Goal: Transaction & Acquisition: Purchase product/service

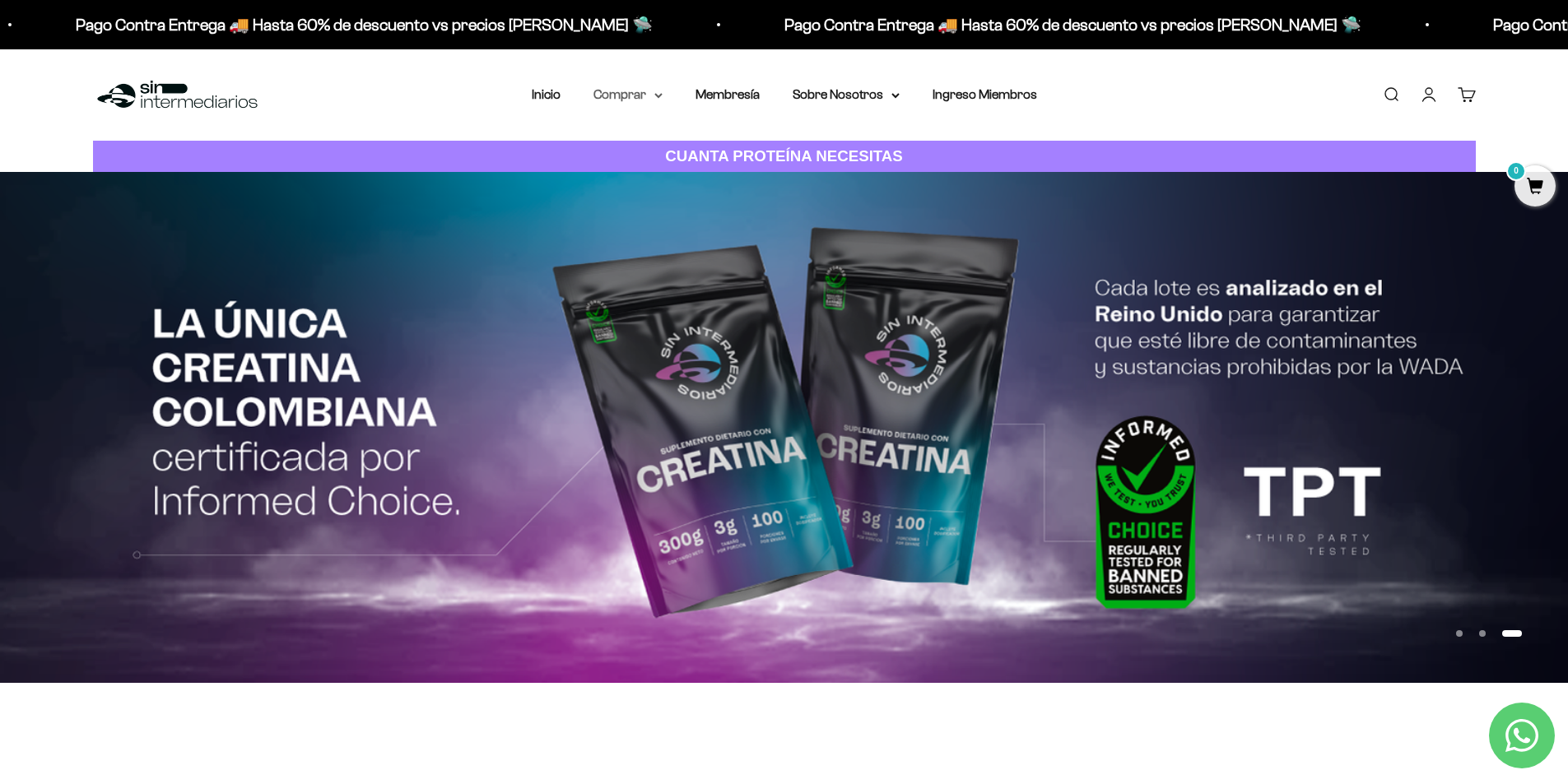
click at [657, 91] on summary "Comprar" at bounding box center [628, 95] width 69 height 21
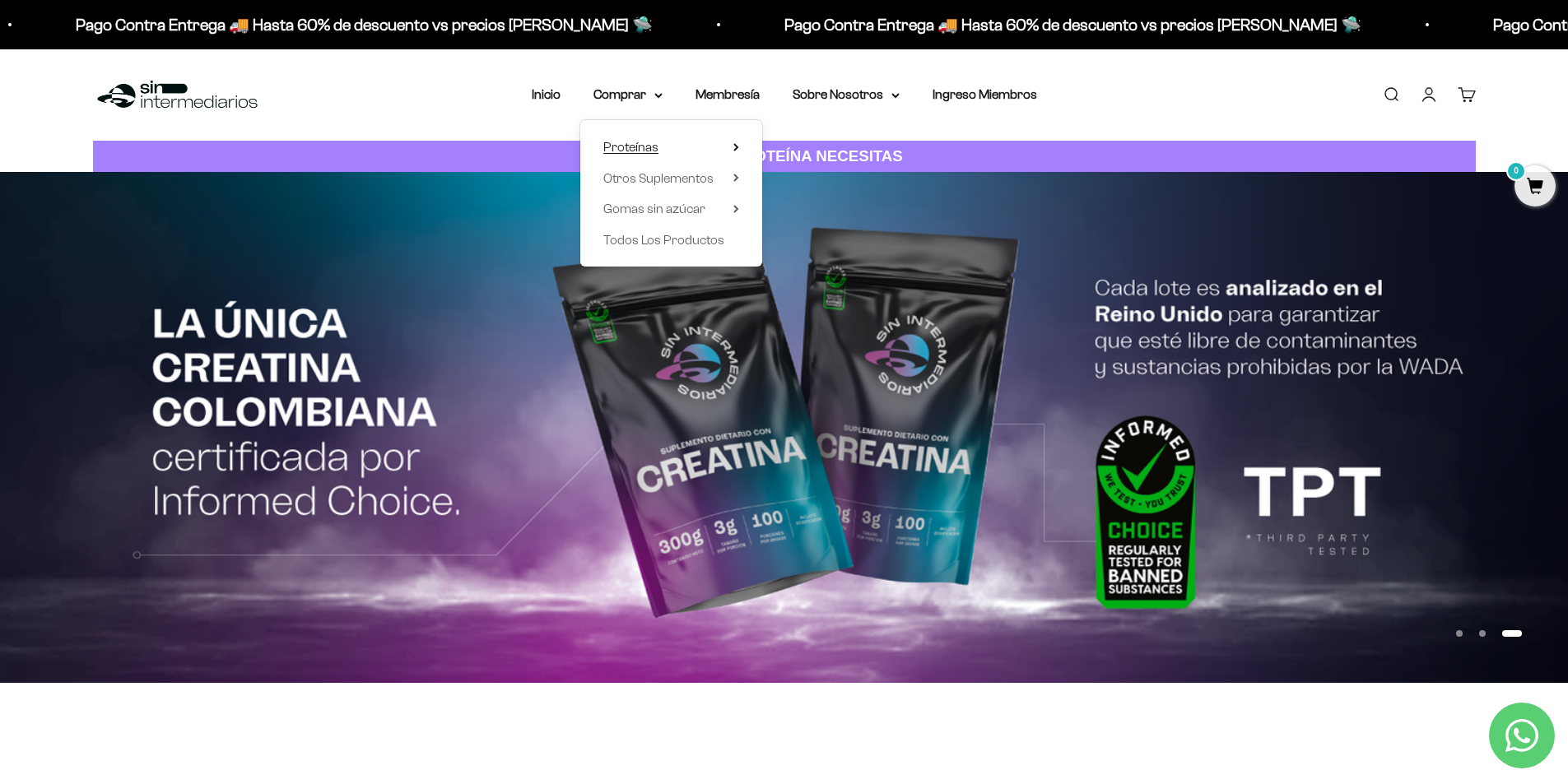
click at [627, 144] on span "Proteínas" at bounding box center [631, 147] width 55 height 14
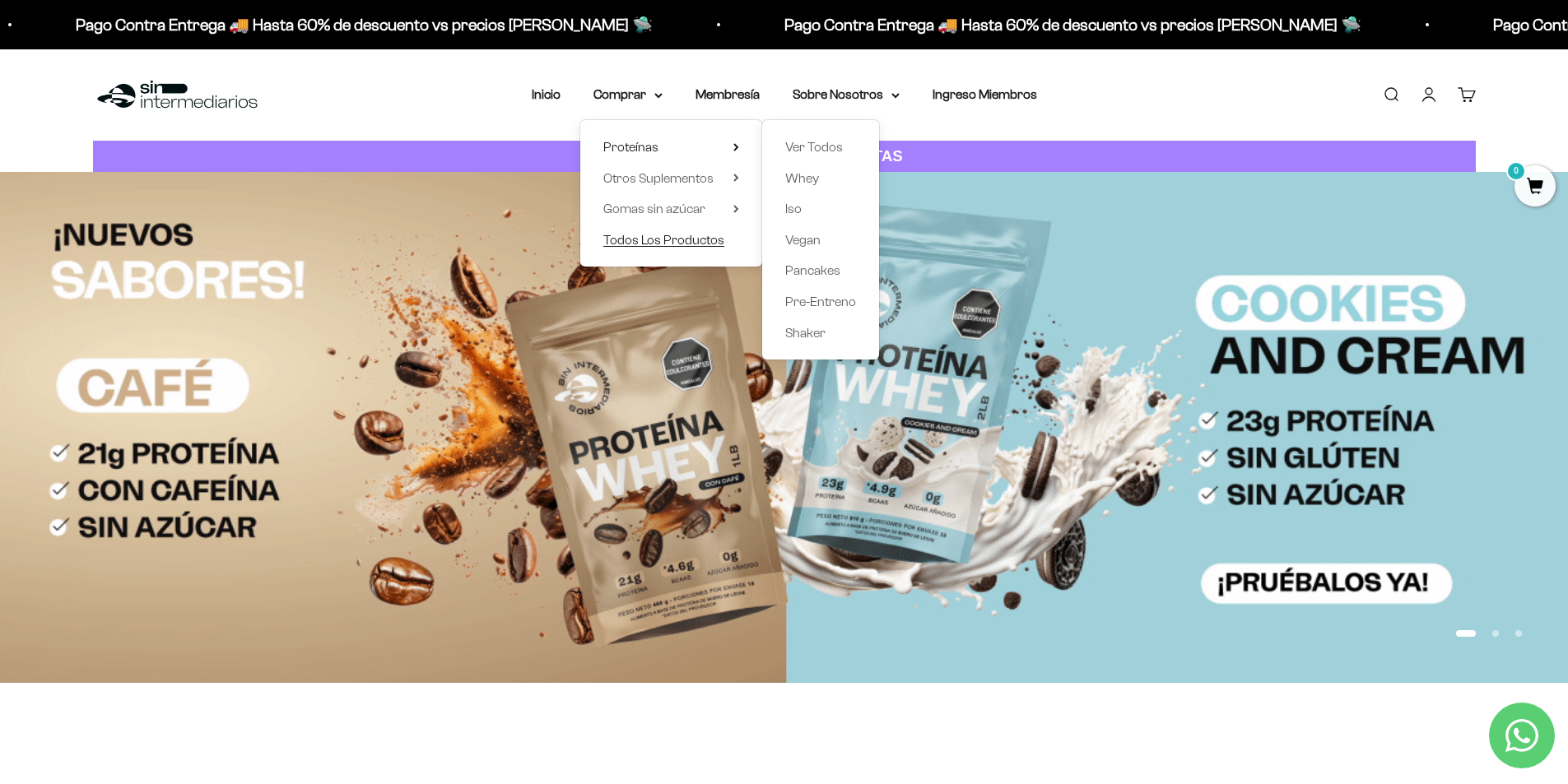
click at [647, 244] on span "Todos Los Productos" at bounding box center [664, 240] width 121 height 14
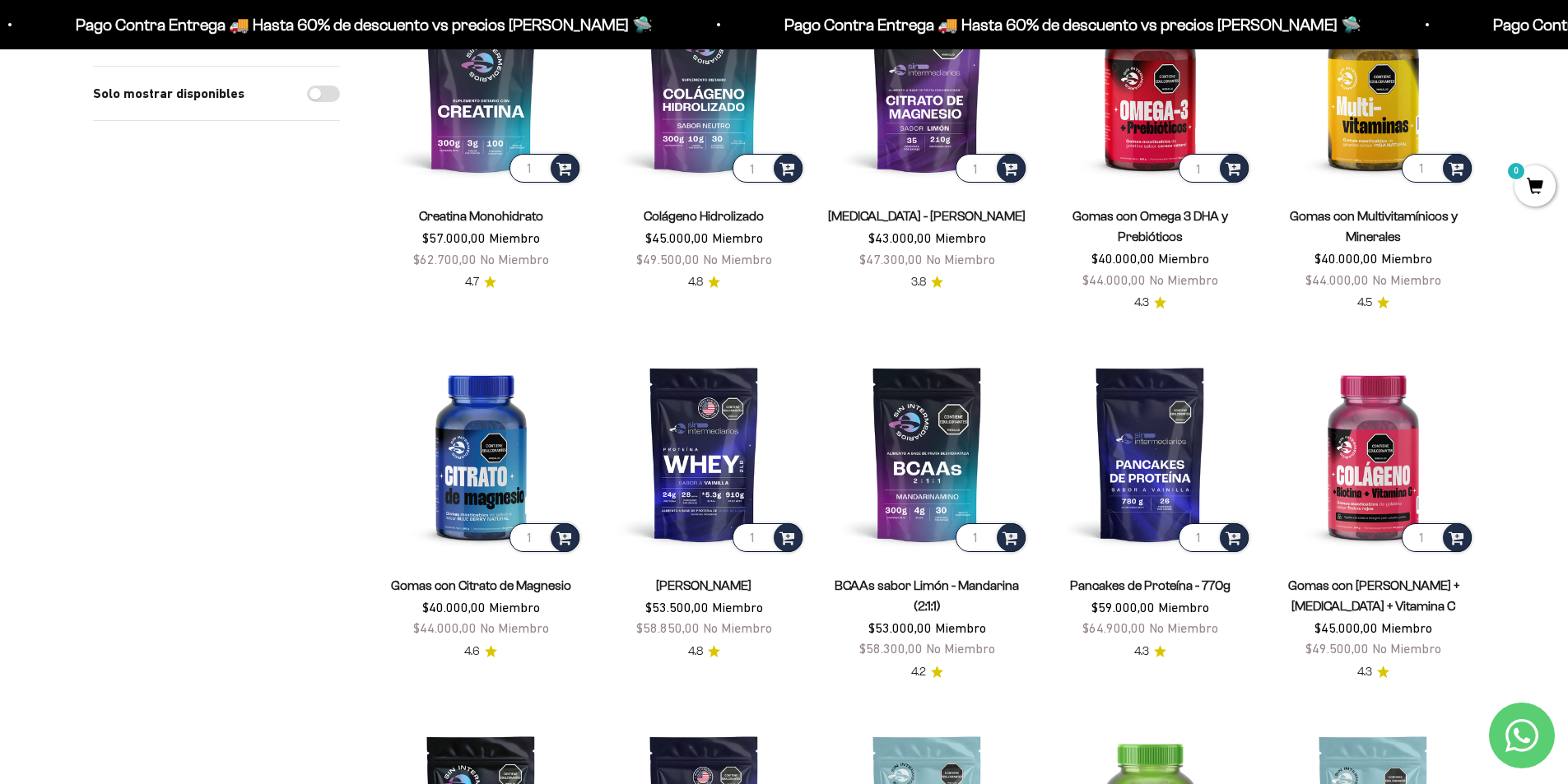
scroll to position [247, 0]
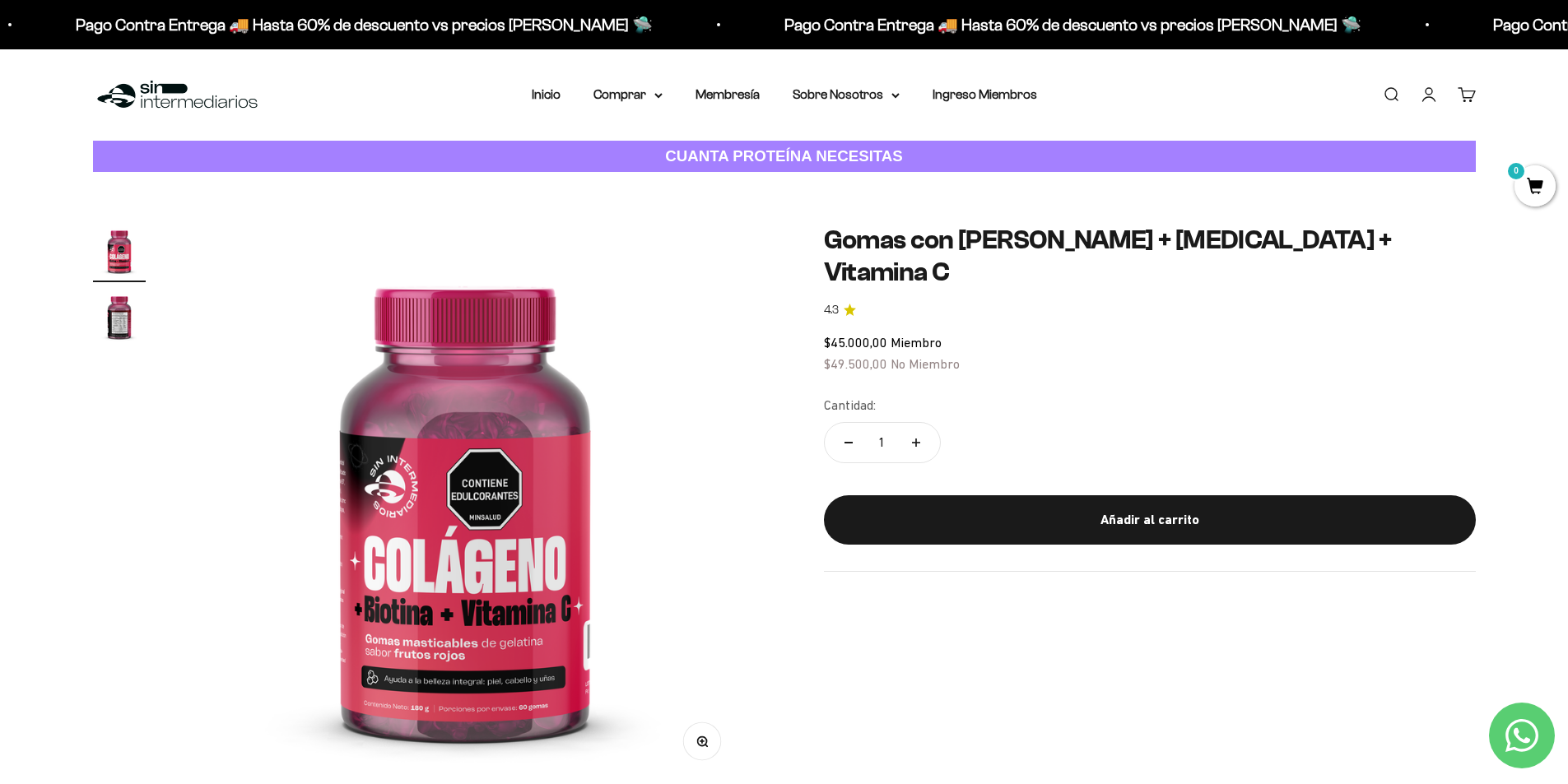
click at [134, 318] on img "Ir al artículo 2" at bounding box center [119, 316] width 52 height 52
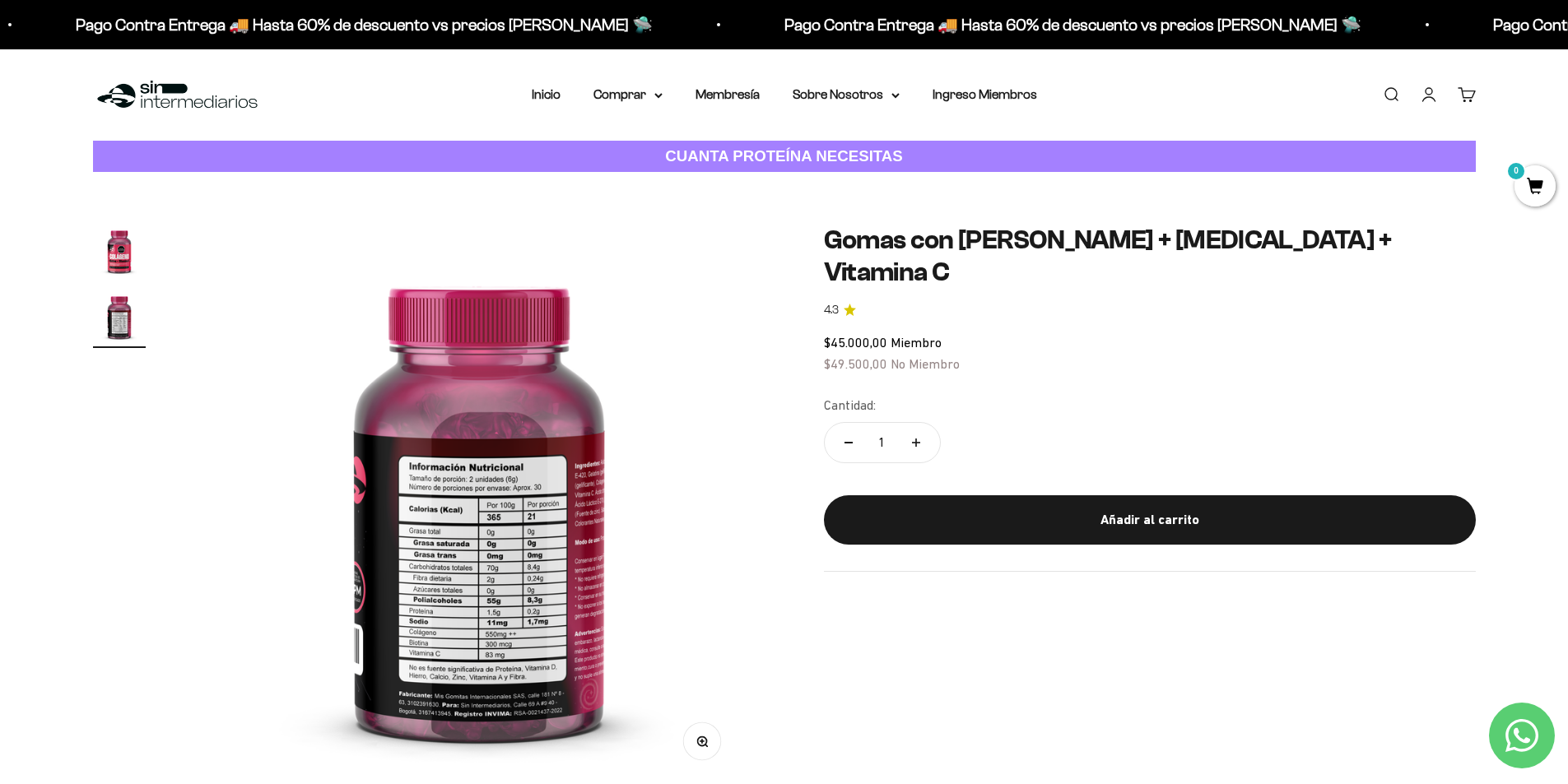
scroll to position [0, 580]
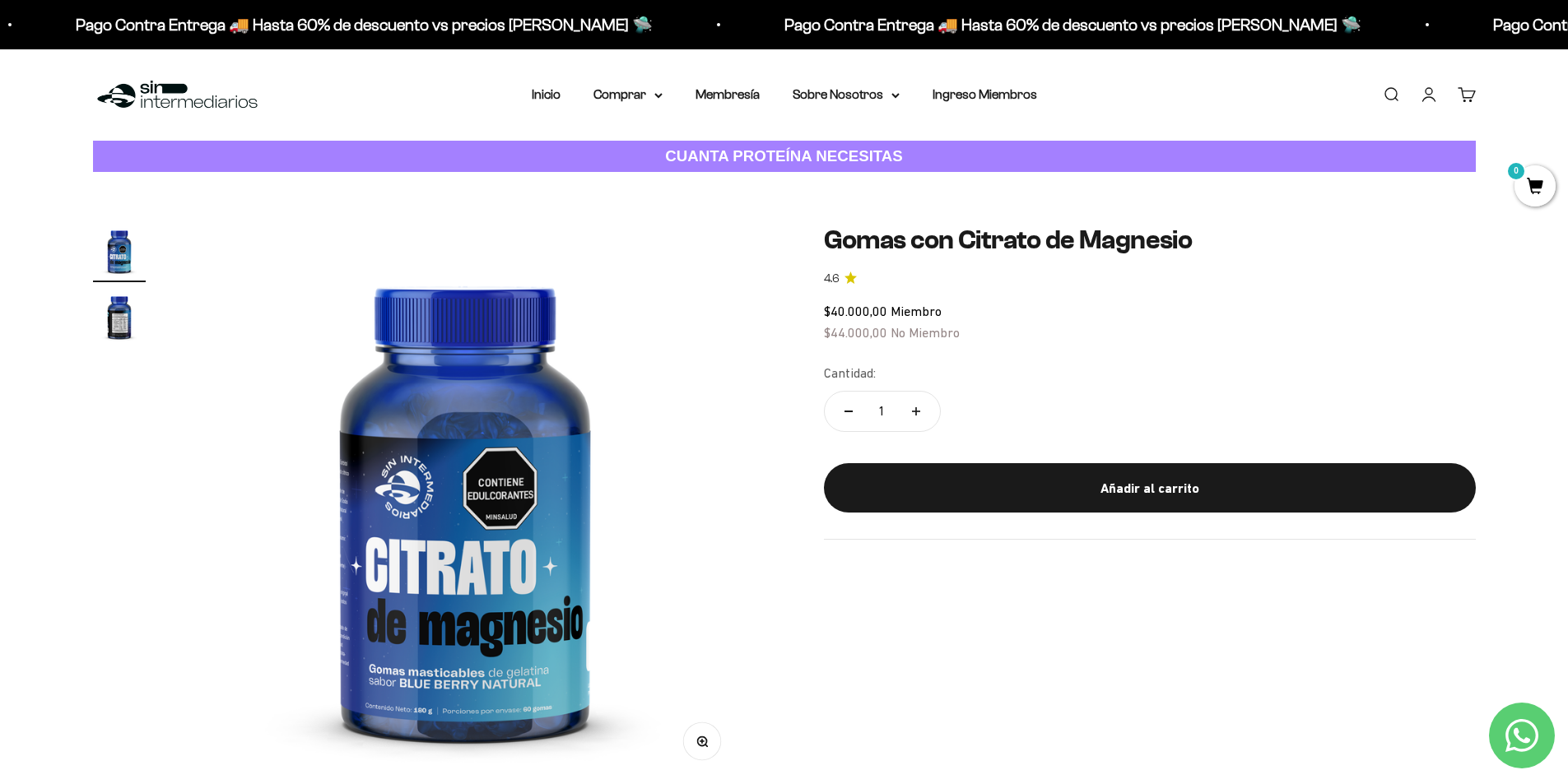
click at [116, 315] on img "Ir al artículo 2" at bounding box center [119, 316] width 52 height 52
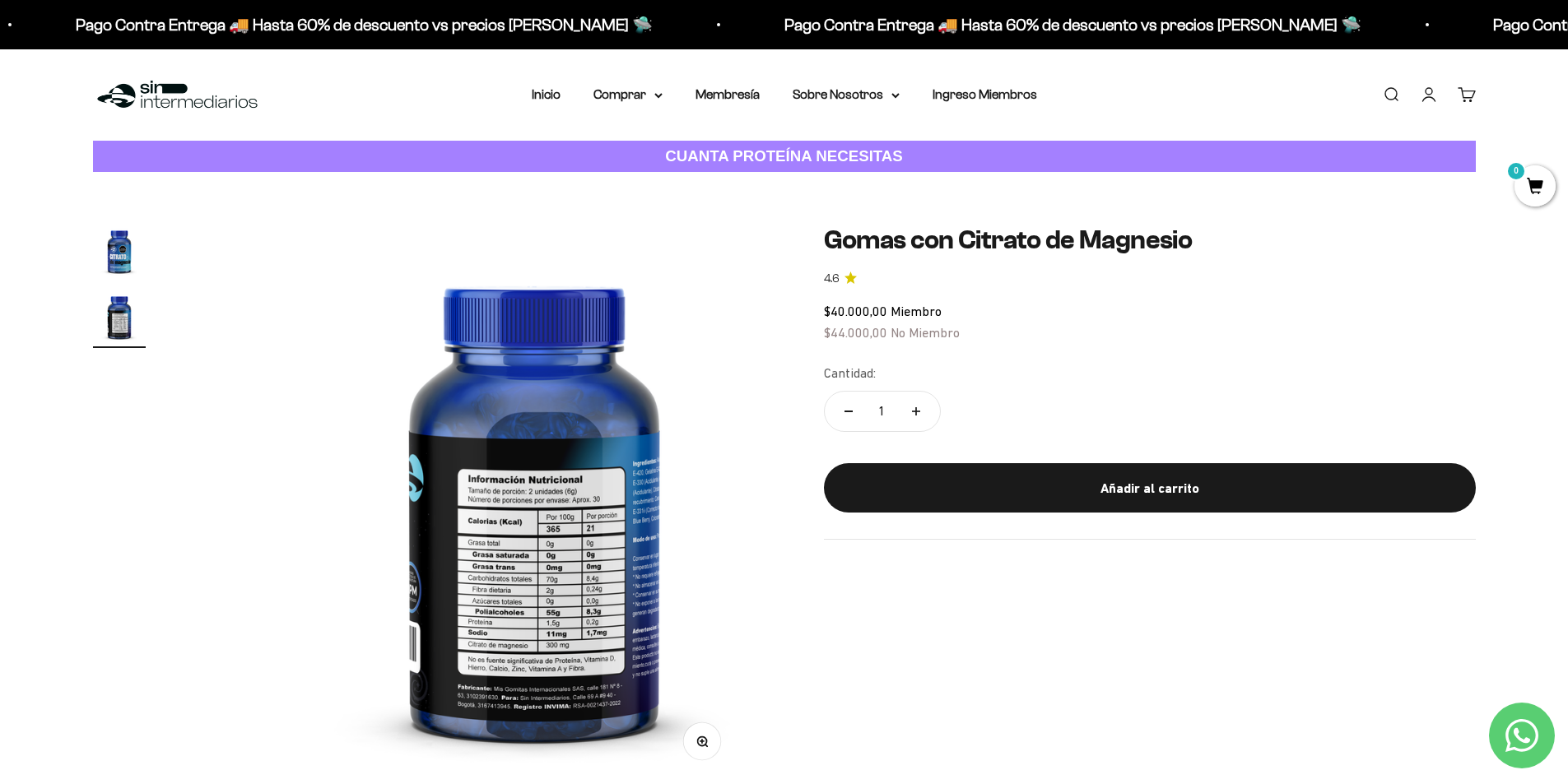
scroll to position [0, 580]
